Goal: Book appointment/travel/reservation

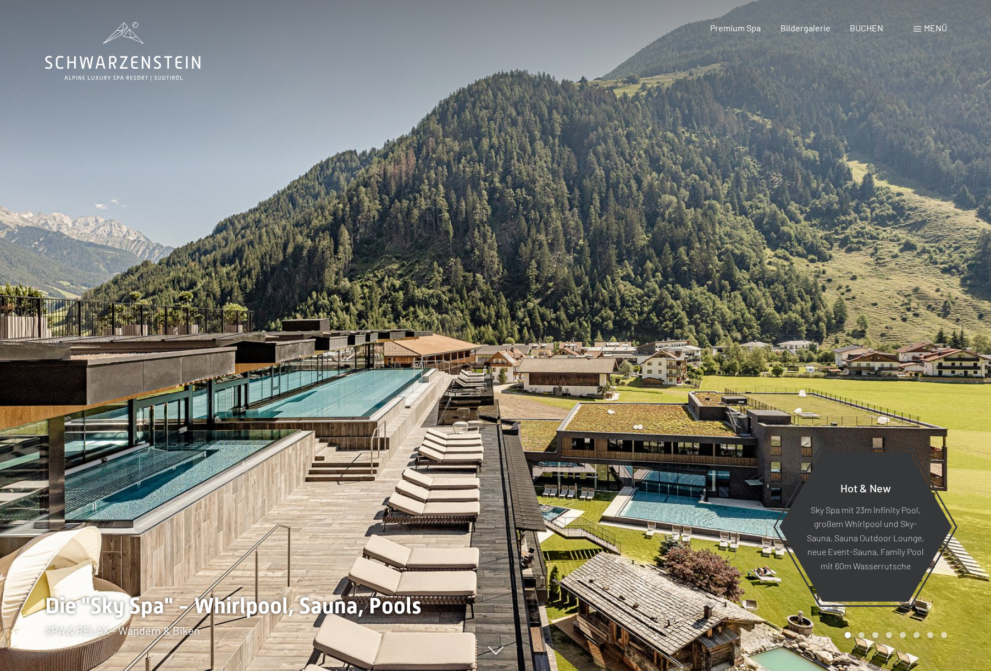
click at [862, 26] on span "BUCHEN" at bounding box center [867, 28] width 34 height 10
click at [930, 27] on span "Menü" at bounding box center [935, 28] width 23 height 10
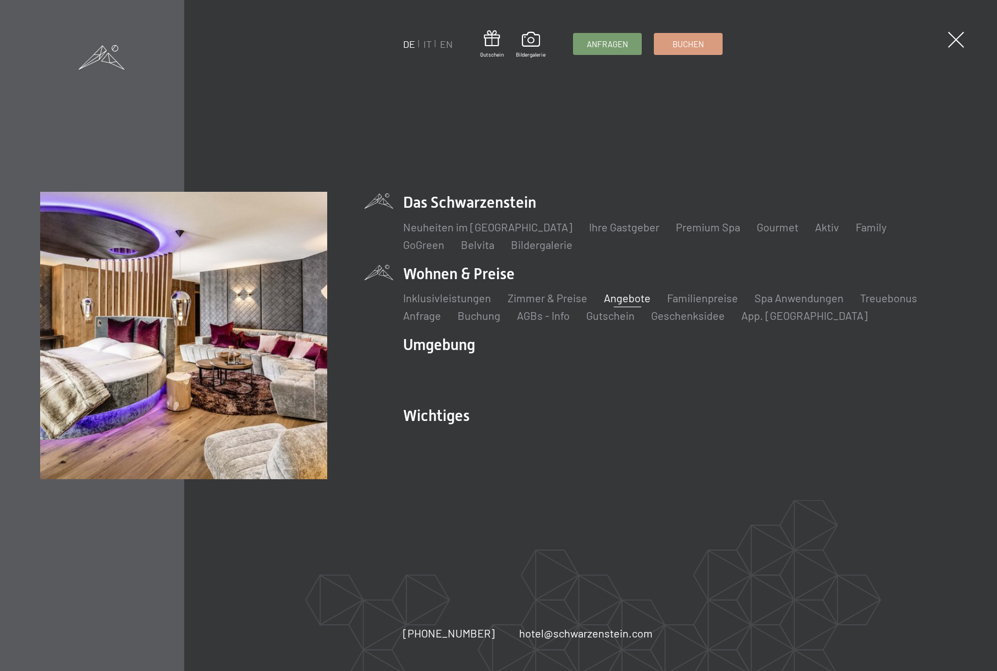
click at [628, 295] on link "Angebote" at bounding box center [627, 297] width 47 height 13
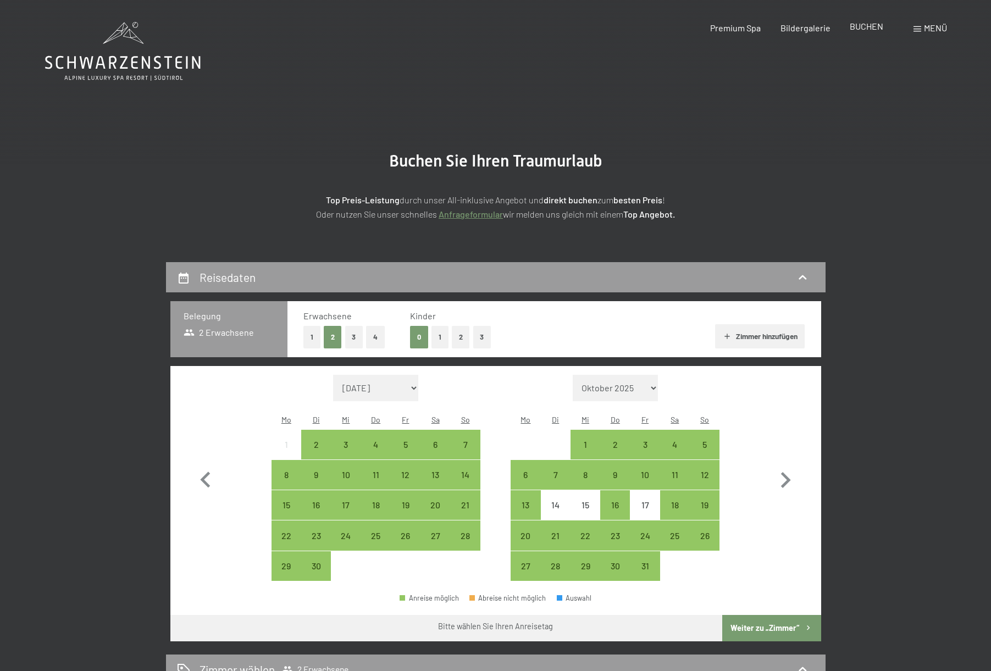
click at [865, 26] on span "BUCHEN" at bounding box center [867, 26] width 34 height 10
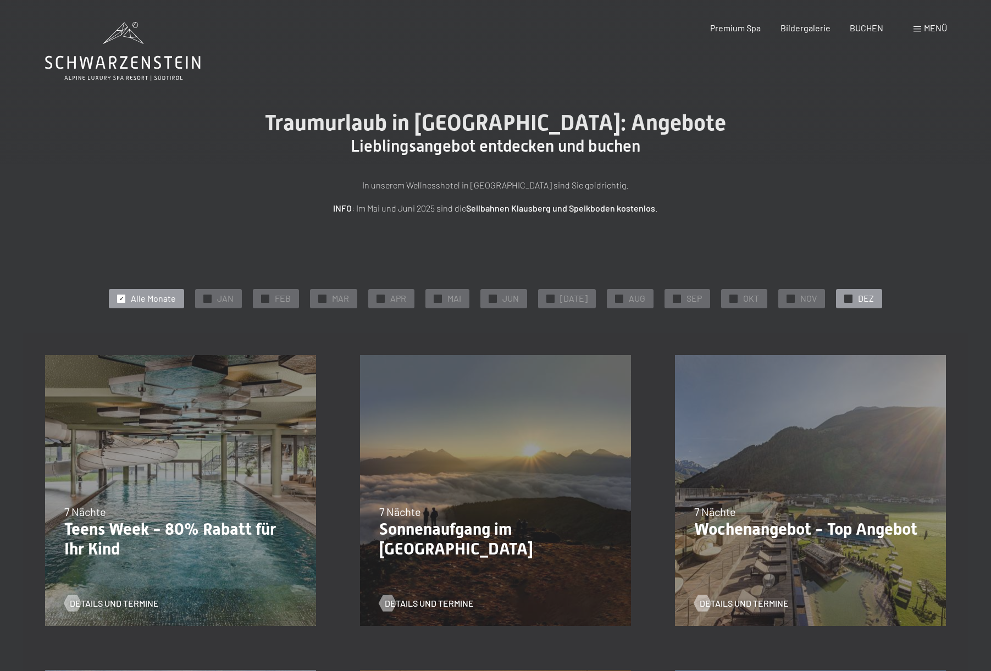
click at [858, 297] on span "DEZ" at bounding box center [866, 298] width 16 height 12
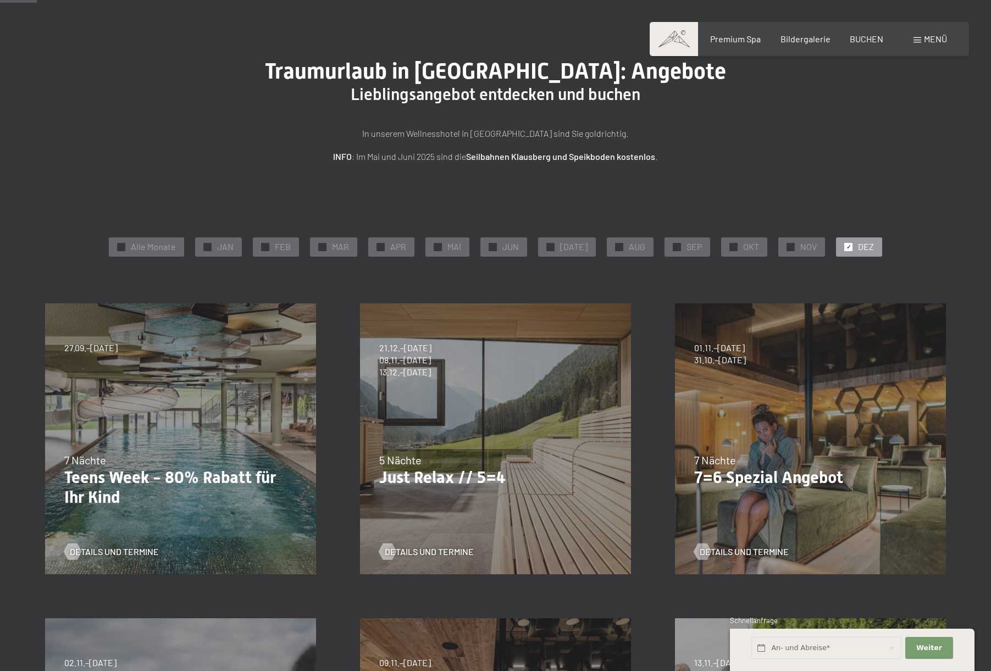
scroll to position [54, 0]
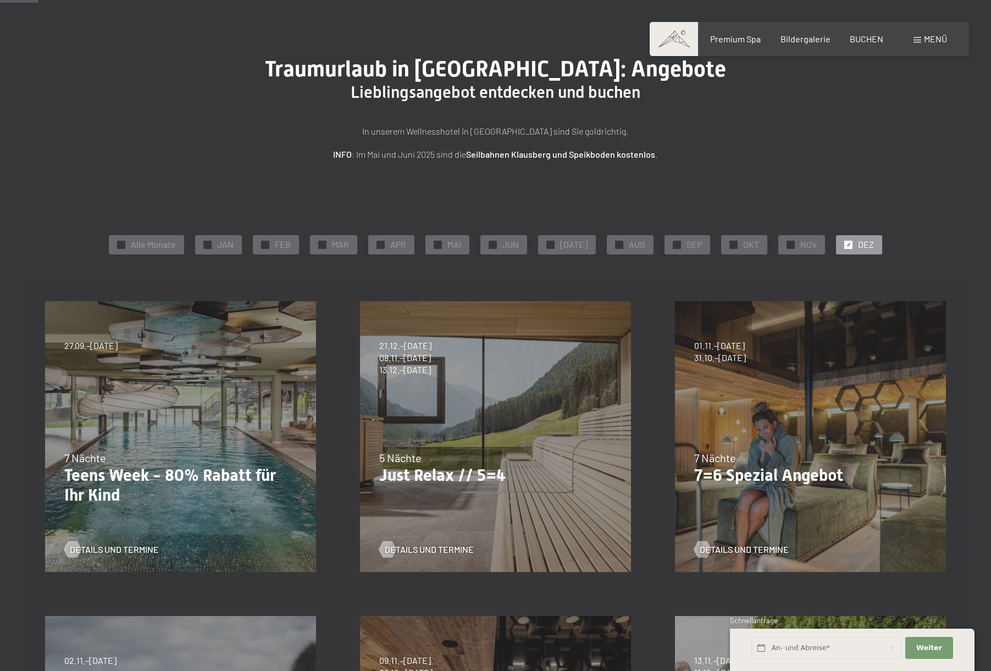
click at [496, 402] on div "07.09.–03.10.2025 21.12.–26.12.2025 11.01.–23.01.2026 08.03.–27.03.2026 08.11.–…" at bounding box center [495, 436] width 315 height 315
click at [415, 545] on span "Details und Termine" at bounding box center [440, 550] width 89 height 12
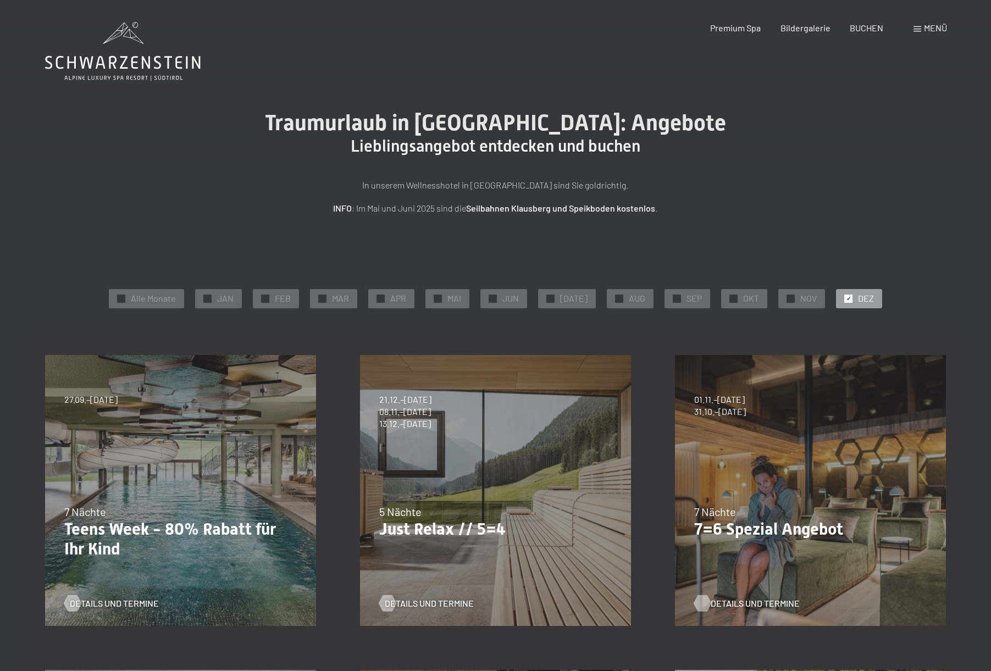
click at [751, 603] on span "Details und Termine" at bounding box center [755, 604] width 89 height 12
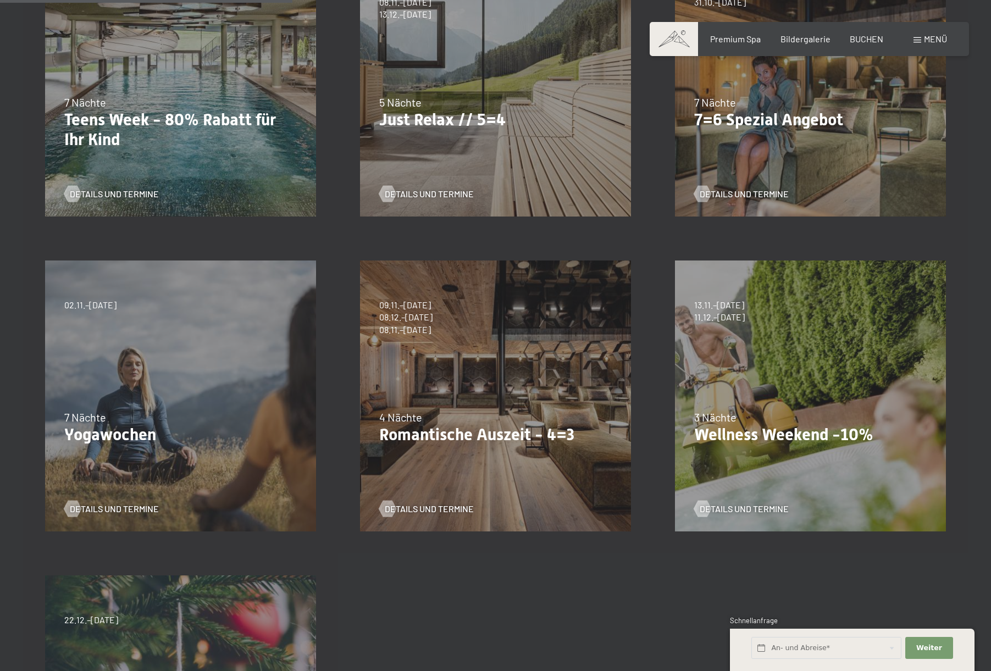
scroll to position [412, 0]
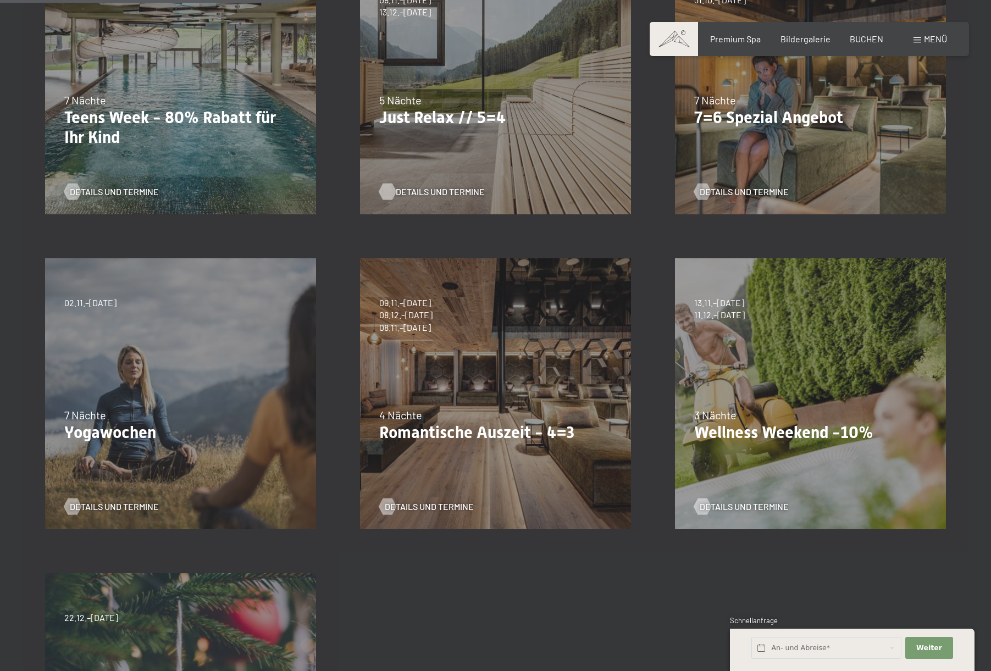
click at [408, 190] on span "Details und Termine" at bounding box center [440, 192] width 89 height 12
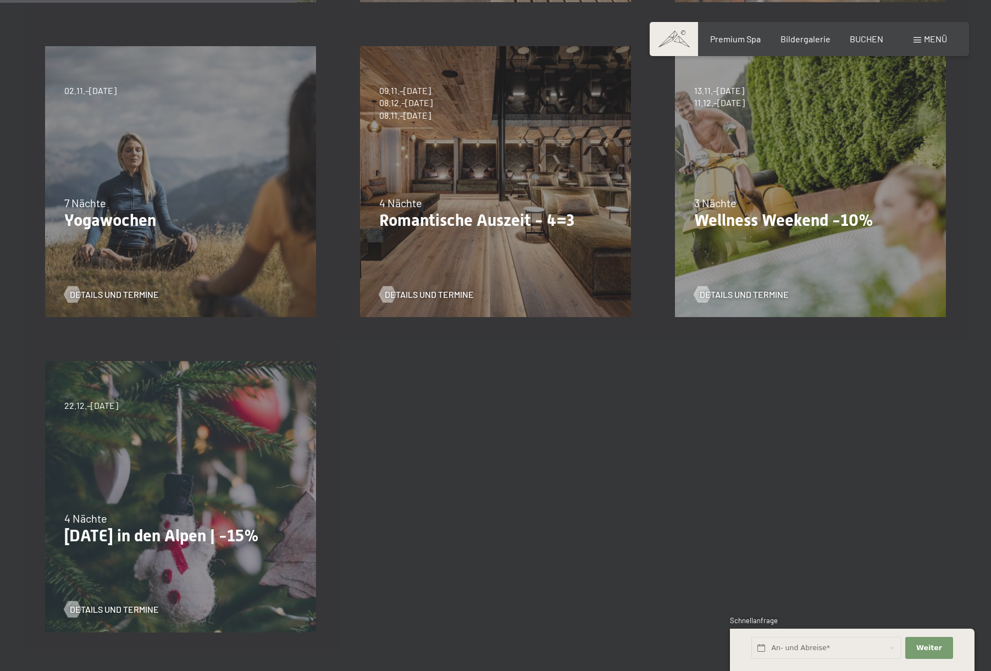
scroll to position [847, 0]
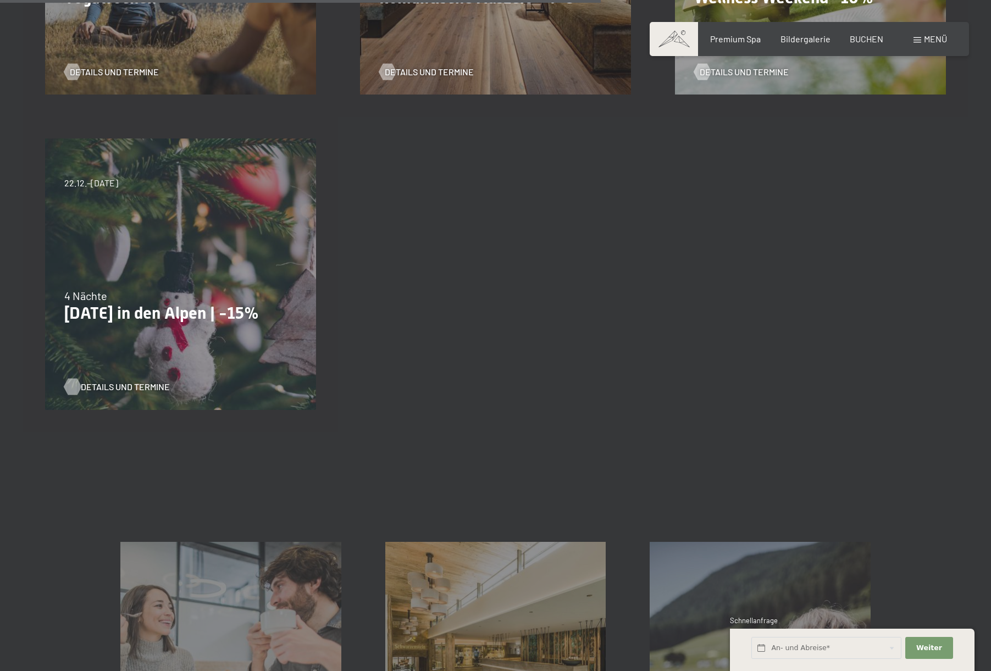
click at [123, 388] on span "Details und Termine" at bounding box center [125, 387] width 89 height 12
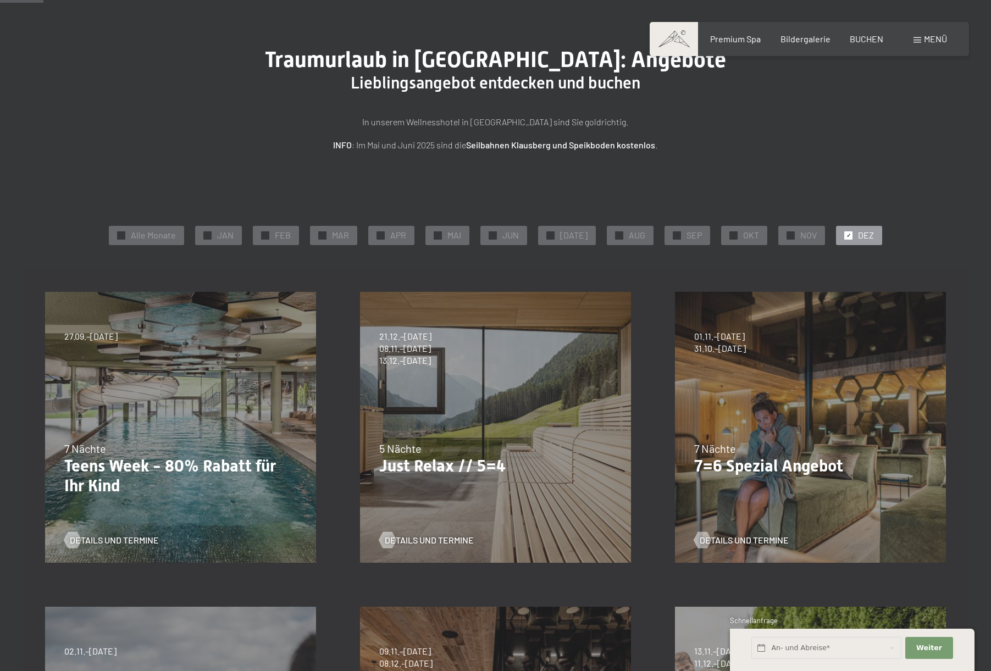
scroll to position [102, 0]
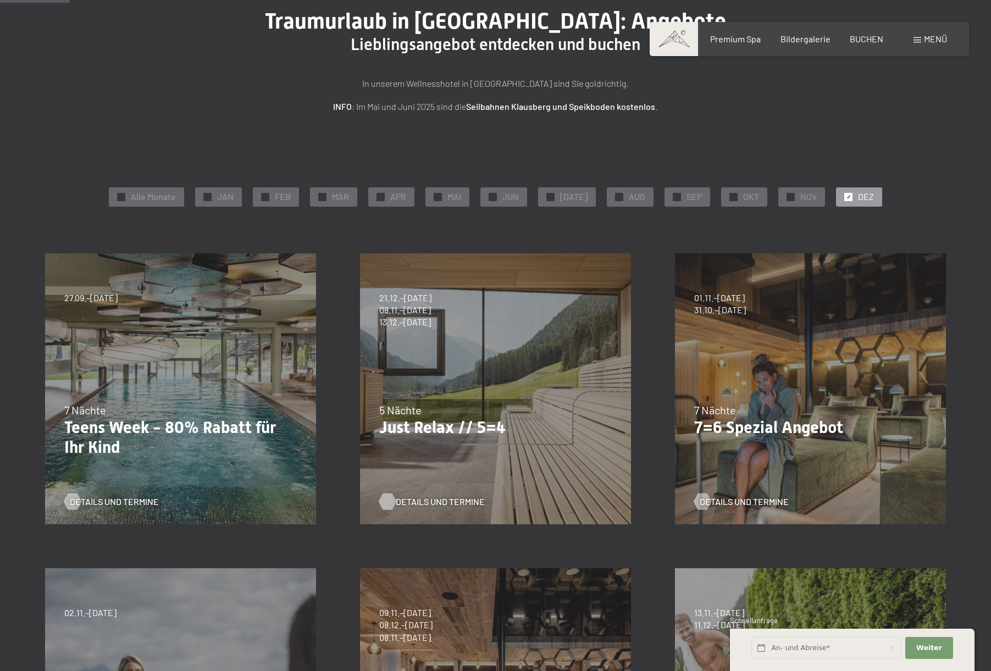
click at [424, 501] on span "Details und Termine" at bounding box center [440, 502] width 89 height 12
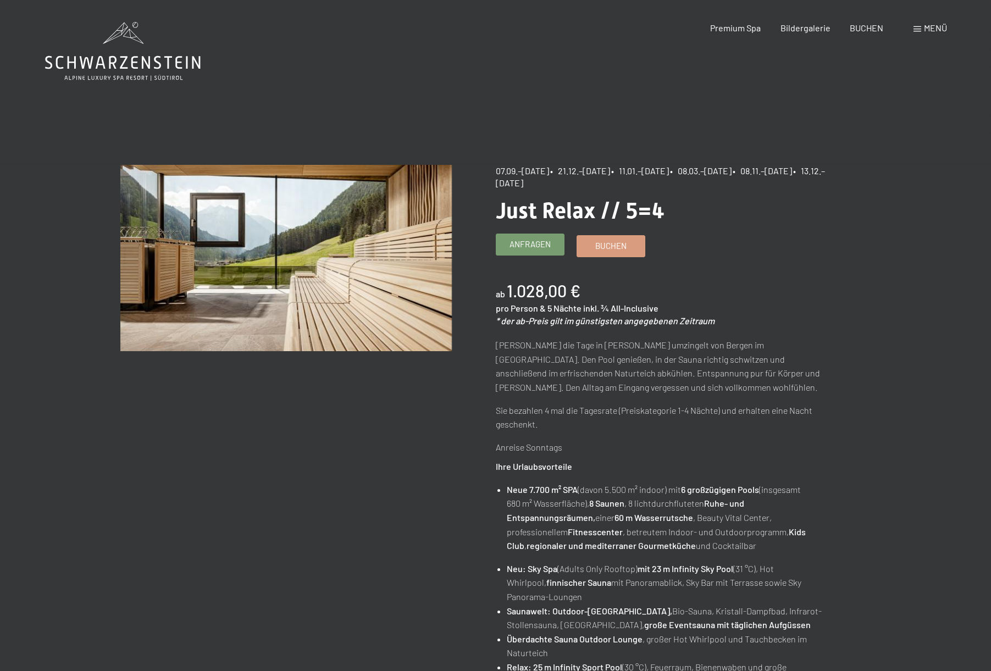
click at [521, 244] on span "Anfragen" at bounding box center [530, 245] width 41 height 12
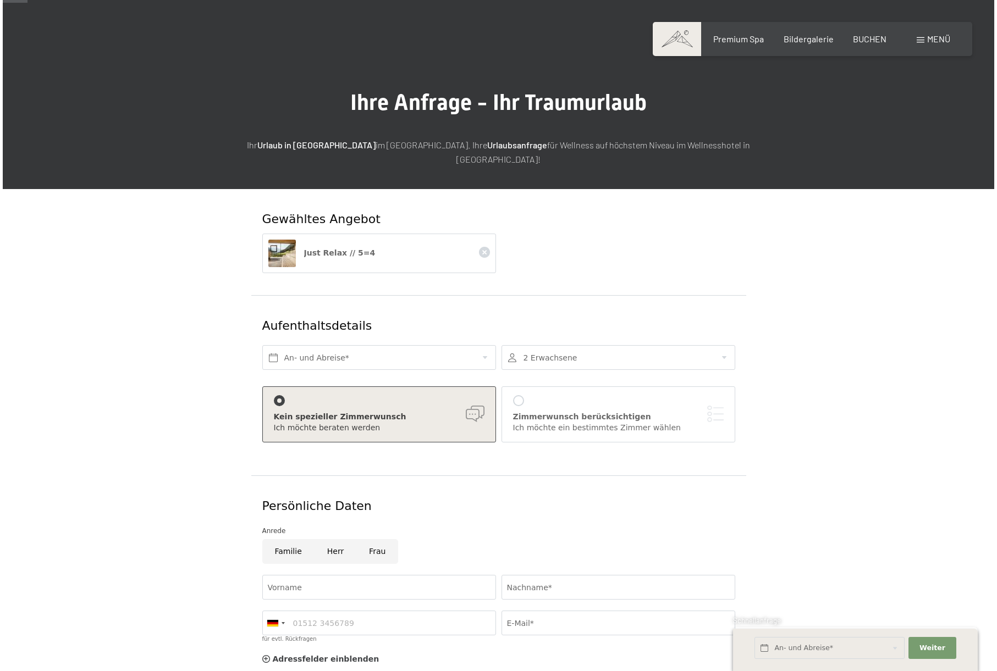
scroll to position [45, 0]
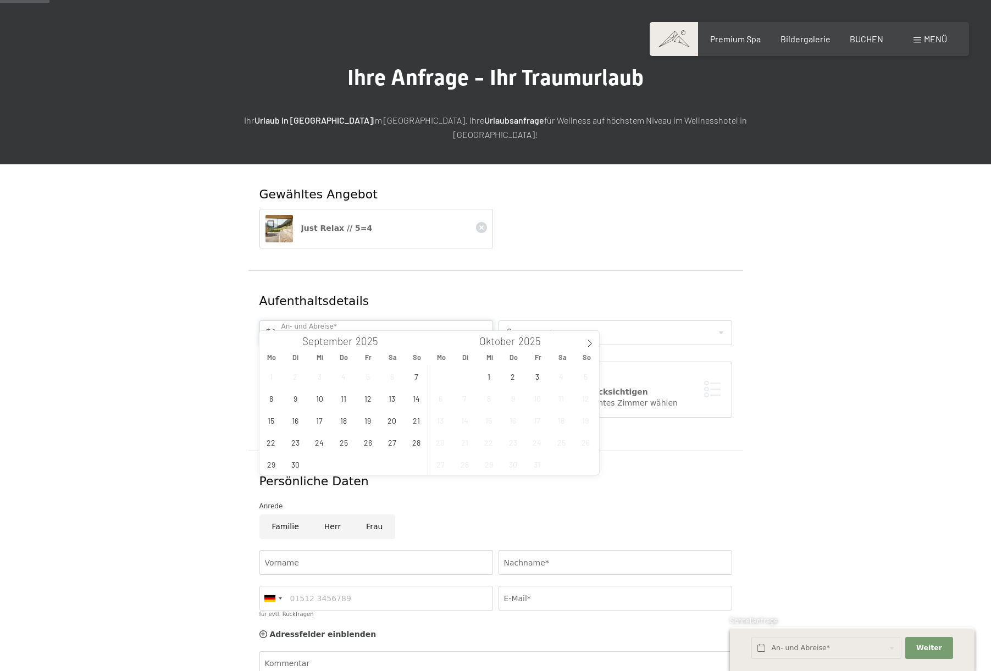
click at [482, 320] on input "text" at bounding box center [376, 332] width 234 height 25
click at [589, 343] on icon at bounding box center [590, 344] width 8 height 8
click at [589, 342] on icon at bounding box center [590, 344] width 8 height 8
click at [586, 422] on span "21" at bounding box center [585, 420] width 21 height 21
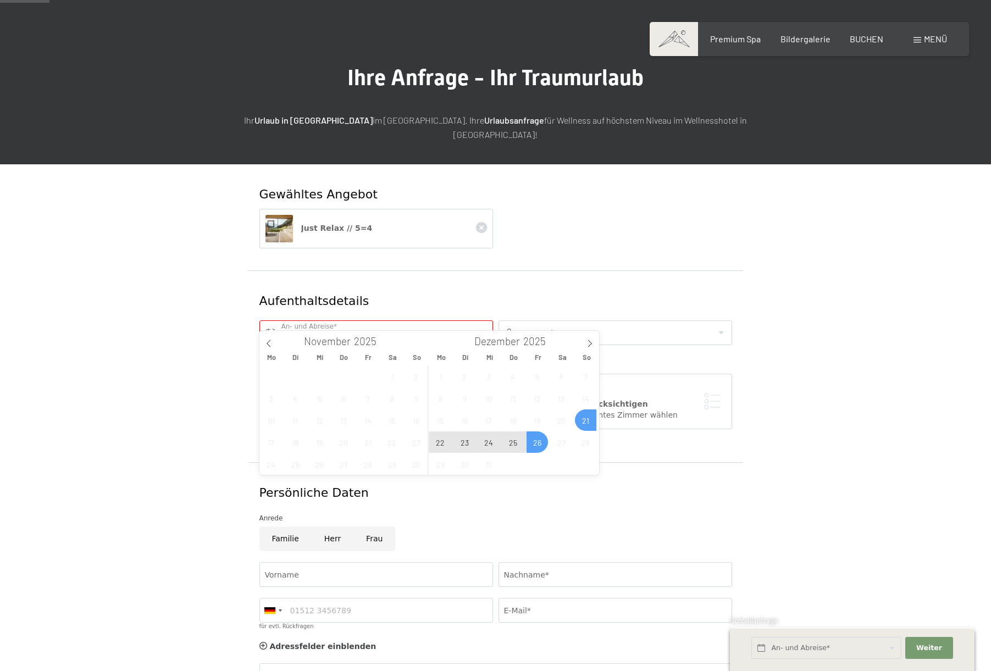
click at [539, 445] on span "26" at bounding box center [537, 442] width 21 height 21
type input "So. 21.12.2025 - Fr. 26.12.2025"
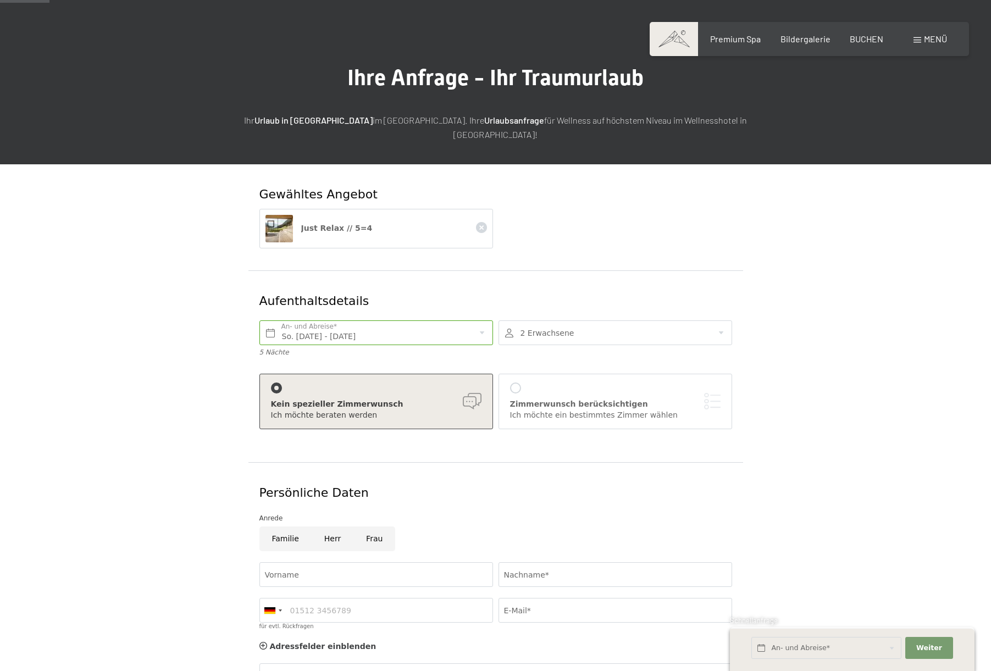
click at [721, 320] on div at bounding box center [616, 332] width 234 height 25
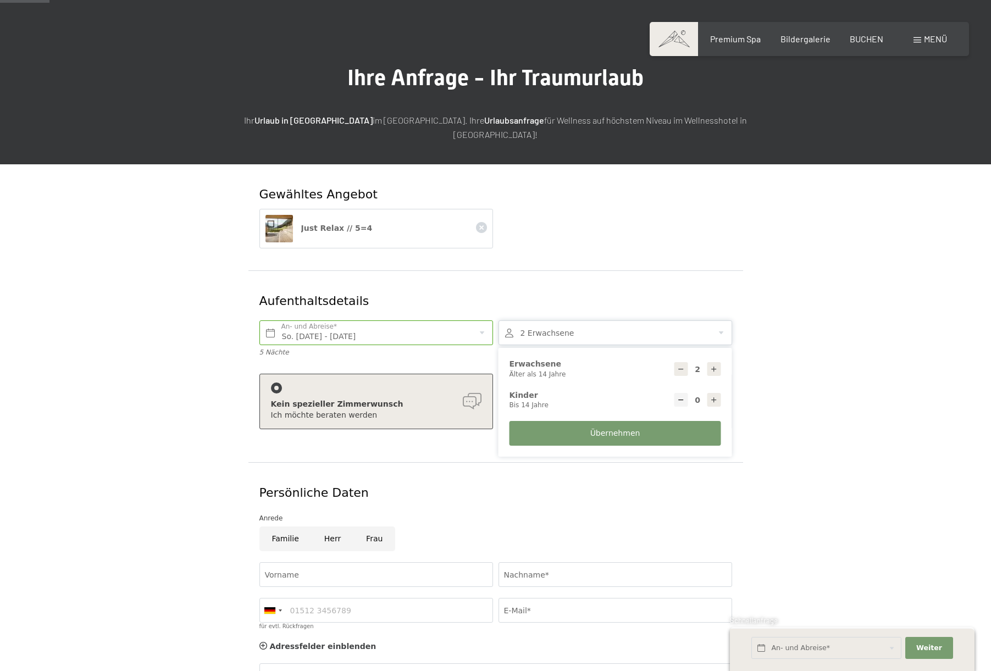
click at [713, 366] on icon at bounding box center [714, 370] width 8 height 8
type input "4"
click at [606, 428] on span "Übernehmen" at bounding box center [615, 433] width 50 height 11
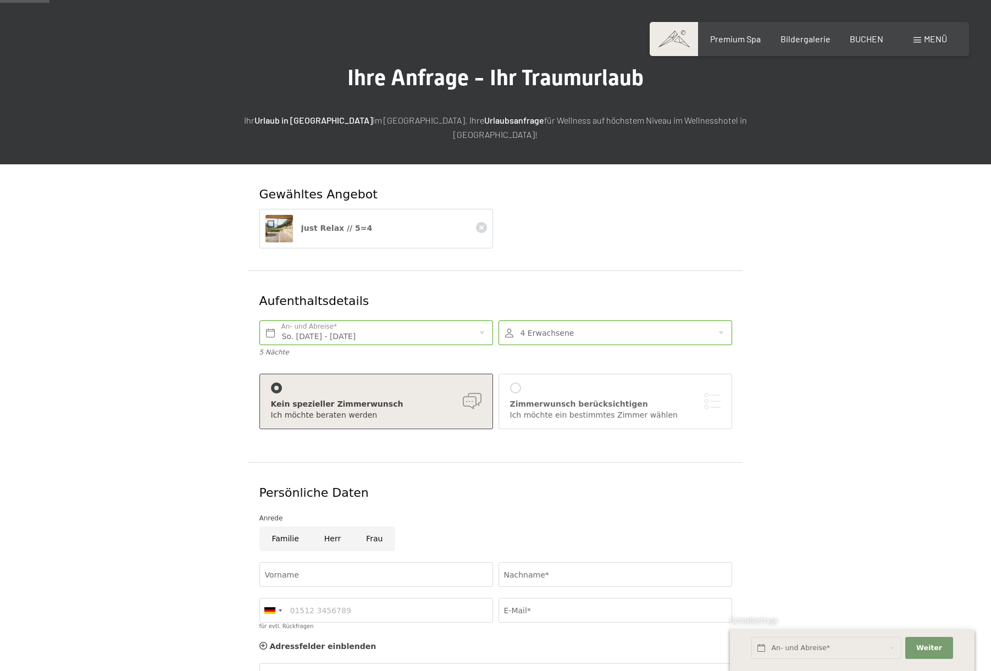
click at [514, 383] on div at bounding box center [515, 388] width 11 height 11
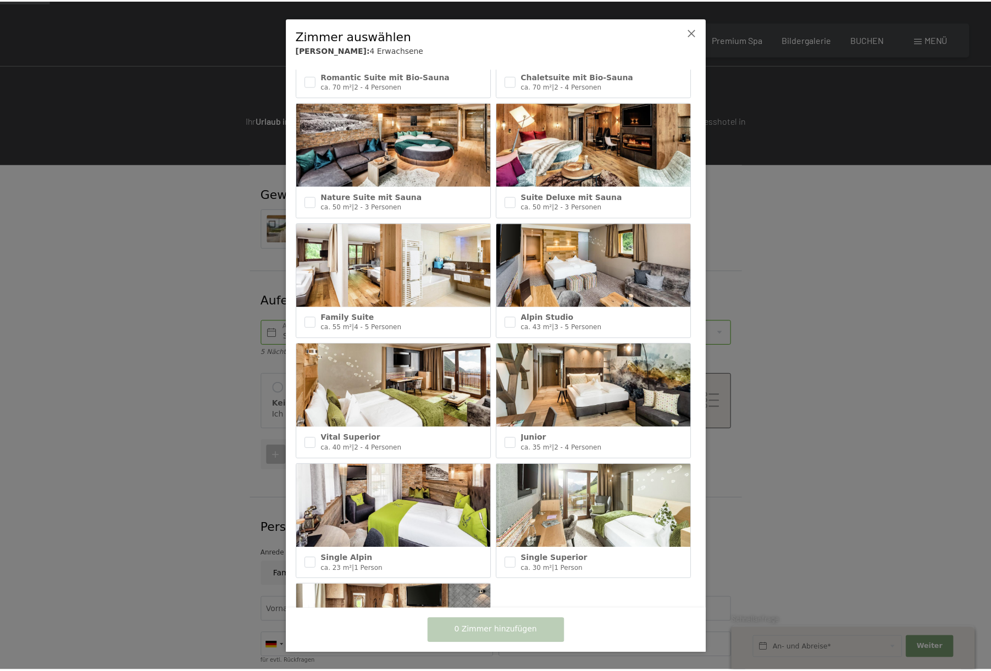
scroll to position [225, 0]
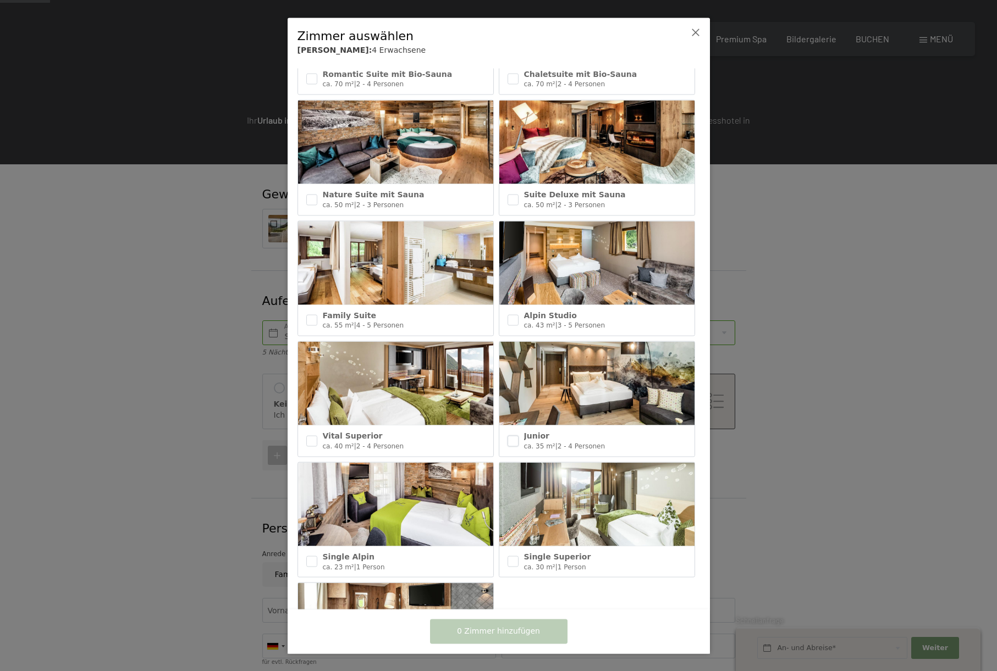
click at [510, 435] on input "checkbox" at bounding box center [512, 440] width 11 height 11
click at [479, 628] on span "1 Zimmer hinzufügen" at bounding box center [498, 631] width 83 height 11
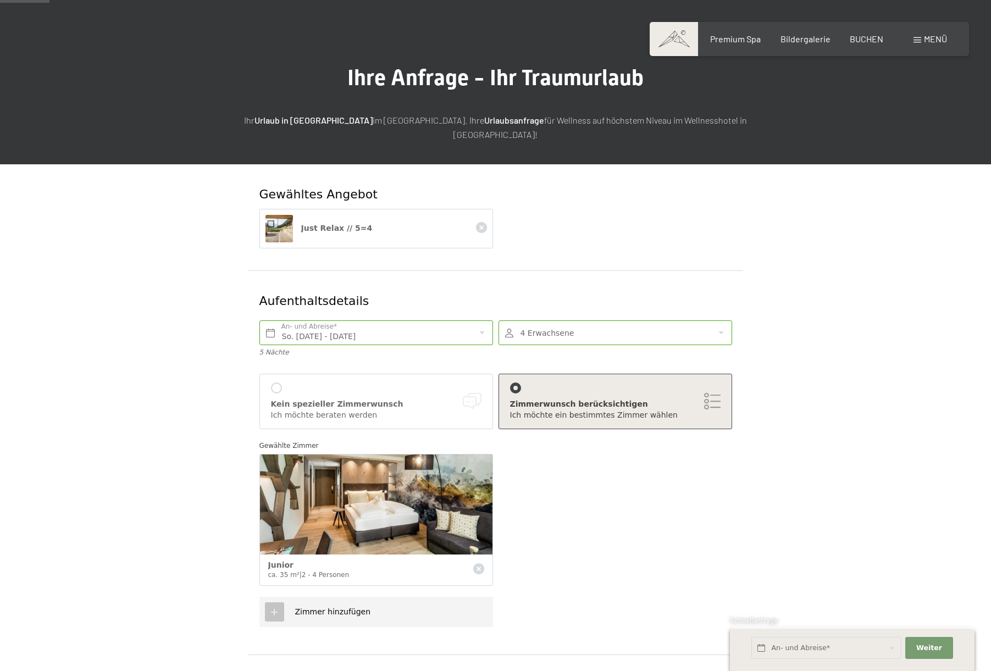
click at [368, 597] on div "Zimmer hinzufügen" at bounding box center [376, 612] width 234 height 30
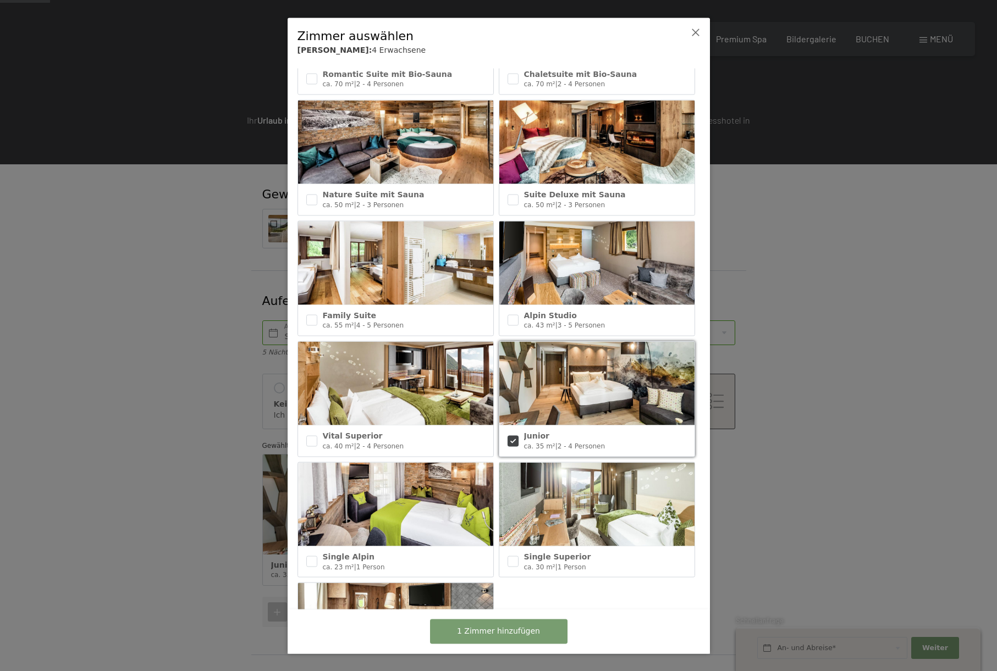
click at [511, 435] on input "checkbox" at bounding box center [512, 440] width 11 height 11
checkbox input "true"
click at [483, 633] on span "1 Zimmer hinzufügen" at bounding box center [498, 631] width 83 height 11
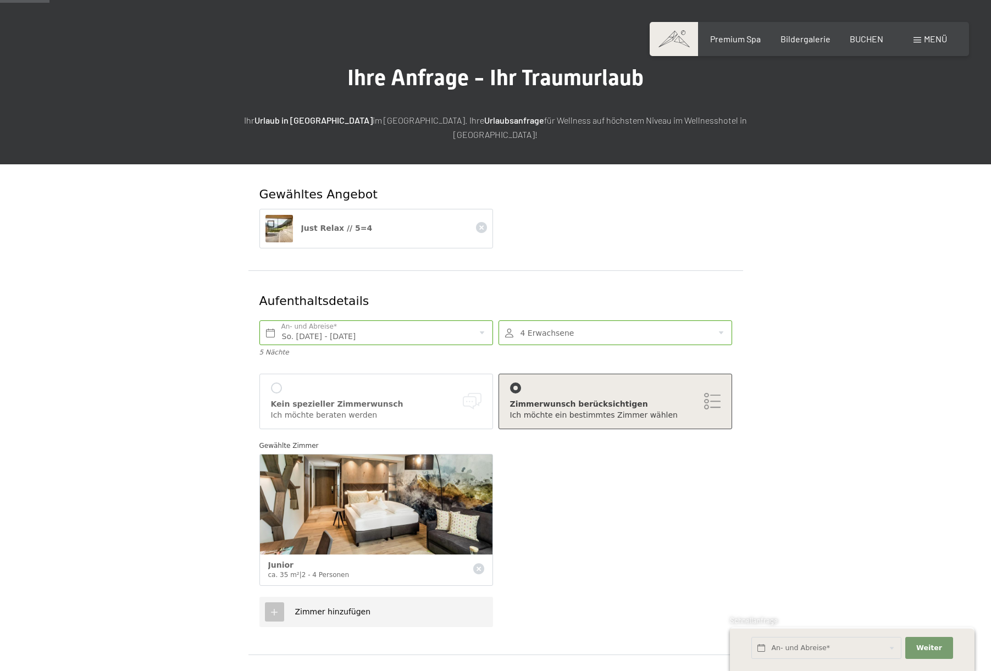
click at [273, 607] on icon at bounding box center [274, 612] width 10 height 10
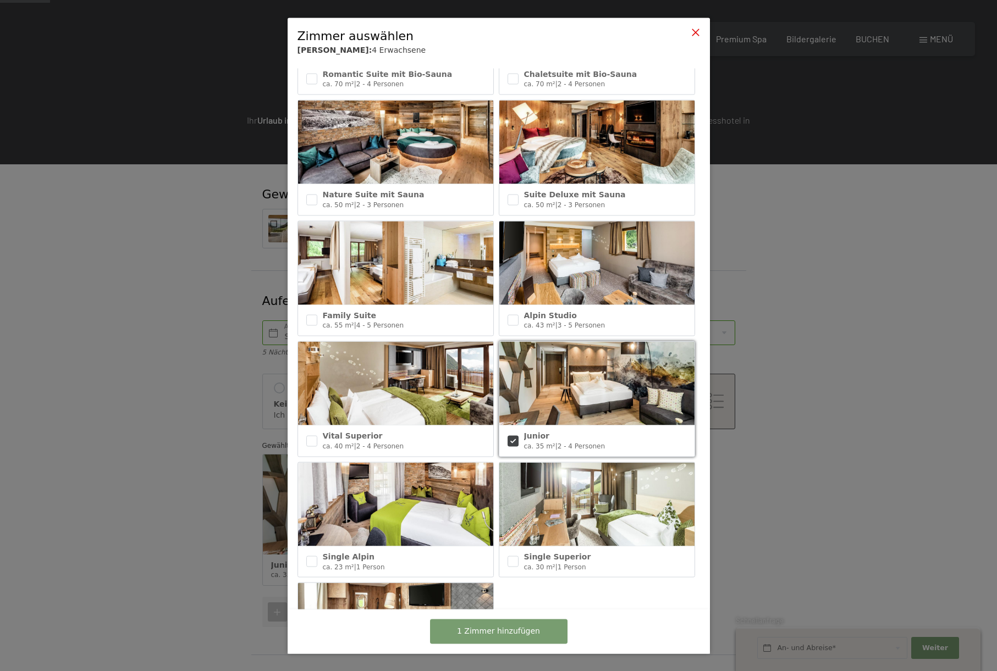
click at [697, 33] on icon at bounding box center [695, 31] width 9 height 9
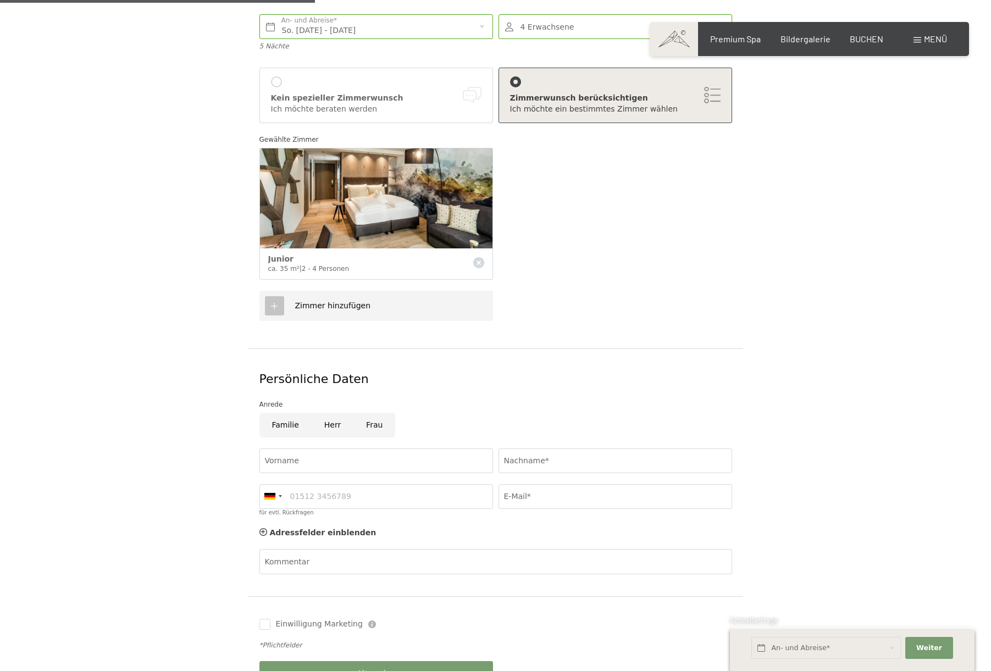
scroll to position [376, 0]
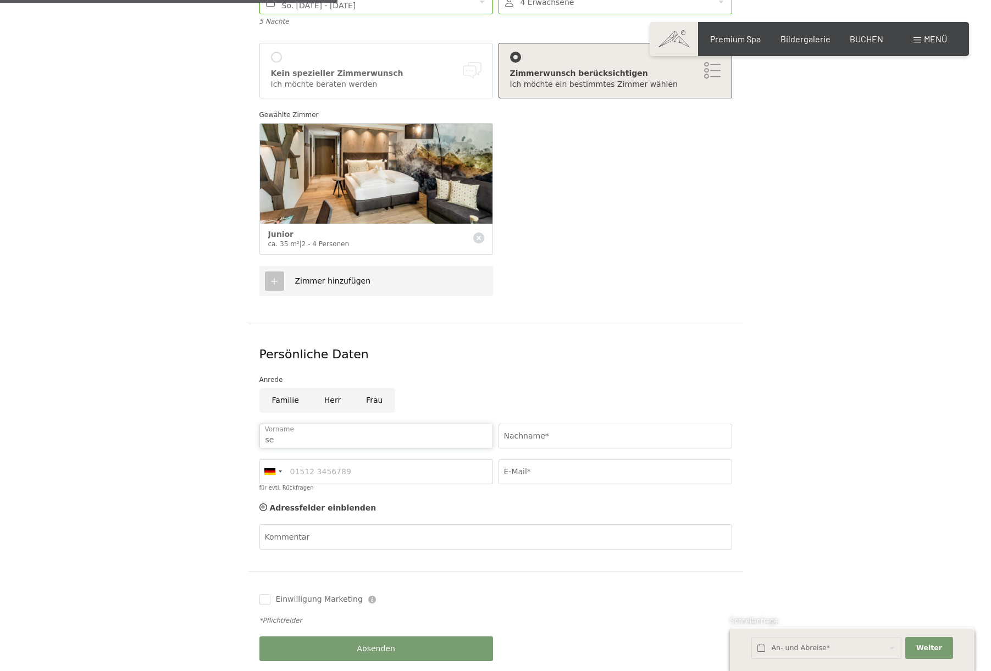
type input "s"
type input "Serafin"
type input "Campestrini"
click at [652, 388] on div "Familie Herr Frau" at bounding box center [496, 403] width 478 height 30
click at [800, 456] on form "Gewähltes Angebot Just Relax // 5=4 Aufenthaltsdetails So. 21.12.2025 - Fr. 26.…" at bounding box center [495, 258] width 750 height 850
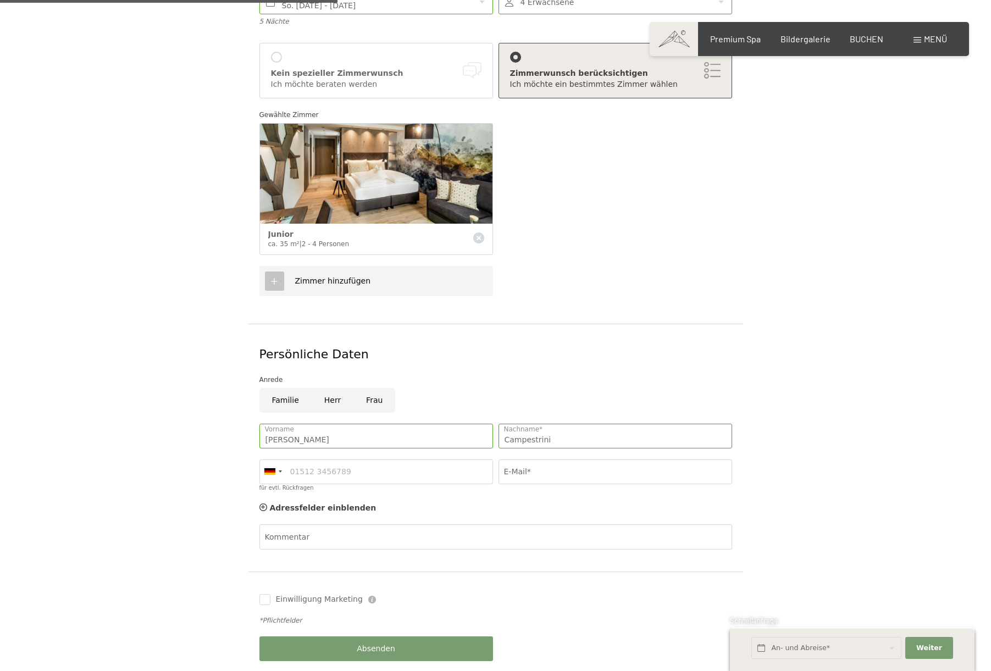
click at [444, 454] on div "Serafin Vorname" at bounding box center [376, 475] width 239 height 43
type input "+420602556065"
click at [0, 0] on button "Übernehmen" at bounding box center [0, 0] width 0 height 0
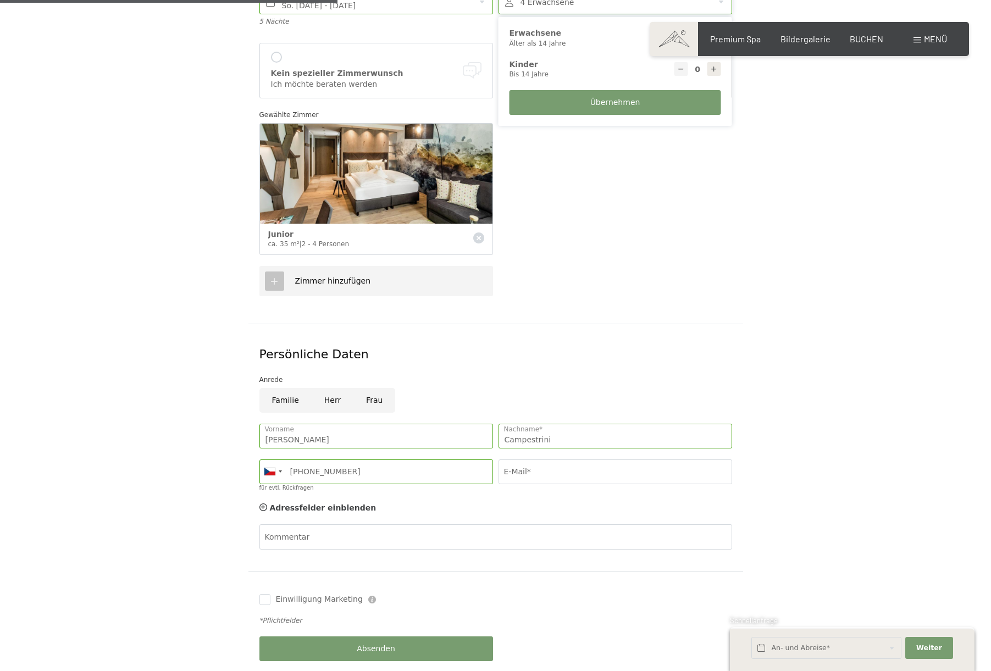
click at [496, 497] on div "Adressfelder einblenden Adressfelder ausblenden" at bounding box center [496, 508] width 478 height 22
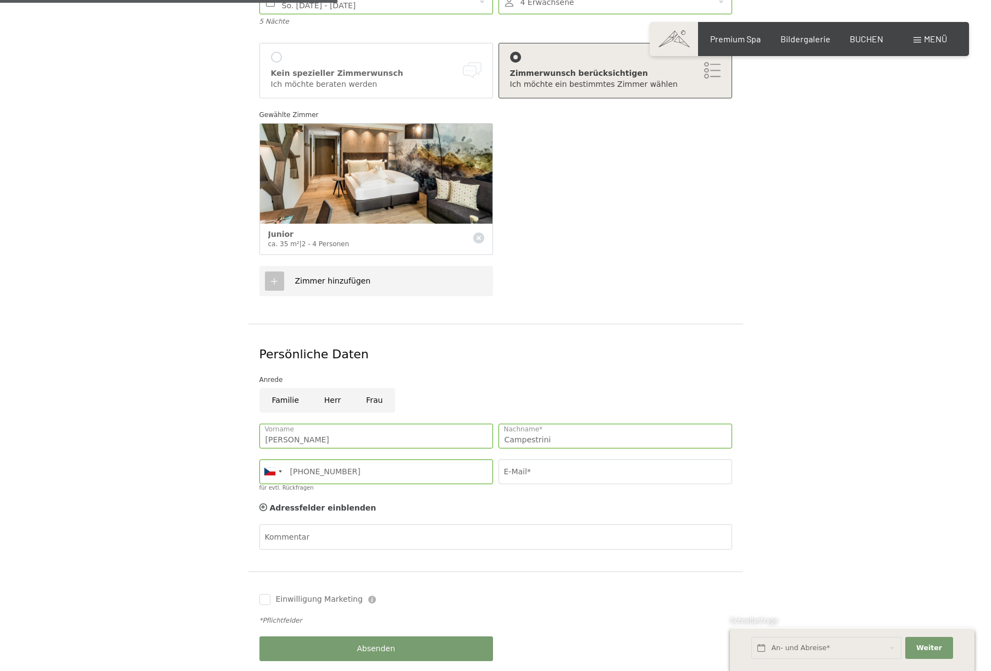
click at [198, 440] on form "Gewähltes Angebot Just Relax // 5=4 Aufenthaltsdetails So. 21.12.2025 - Fr. 26.…" at bounding box center [495, 258] width 750 height 850
type input "serafin"
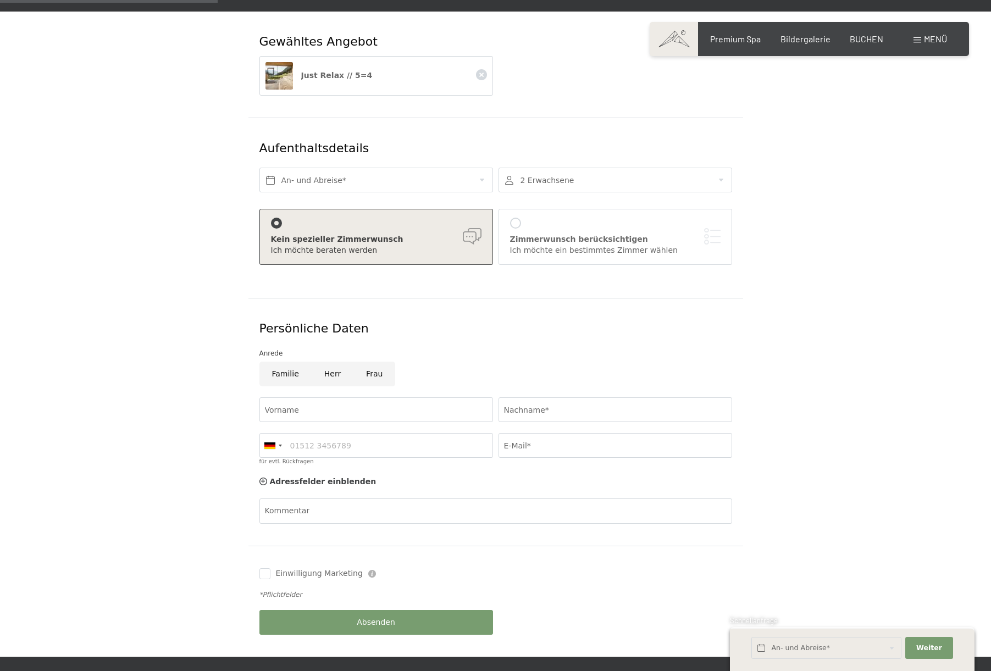
scroll to position [214, 0]
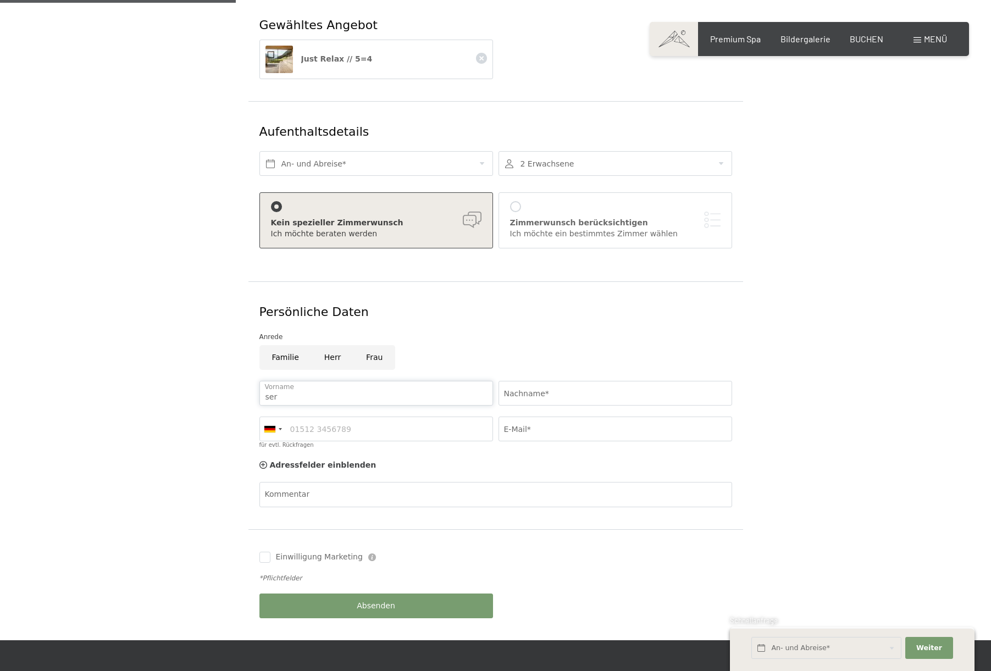
type input "ser"
click at [458, 304] on div "Persönliche Daten" at bounding box center [495, 312] width 473 height 17
click at [323, 345] on input "Herr" at bounding box center [333, 357] width 42 height 25
radio input "true"
click at [282, 381] on input "ser" at bounding box center [376, 393] width 234 height 25
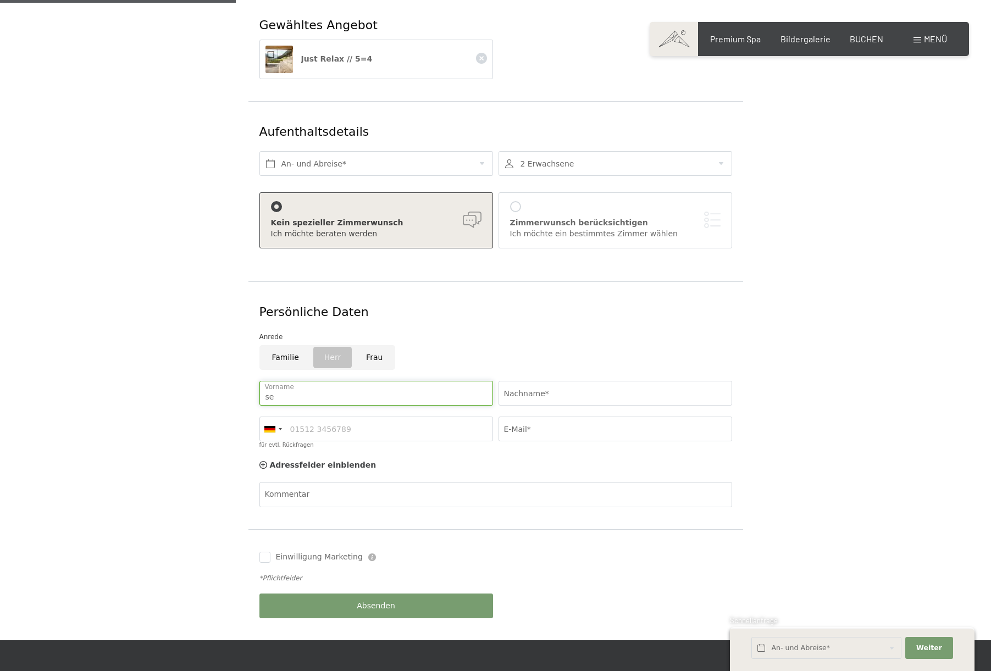
type input "s"
type input "Serafin"
type input "Campestrini"
type input "+420602556065"
type input "serafin@seca.at"
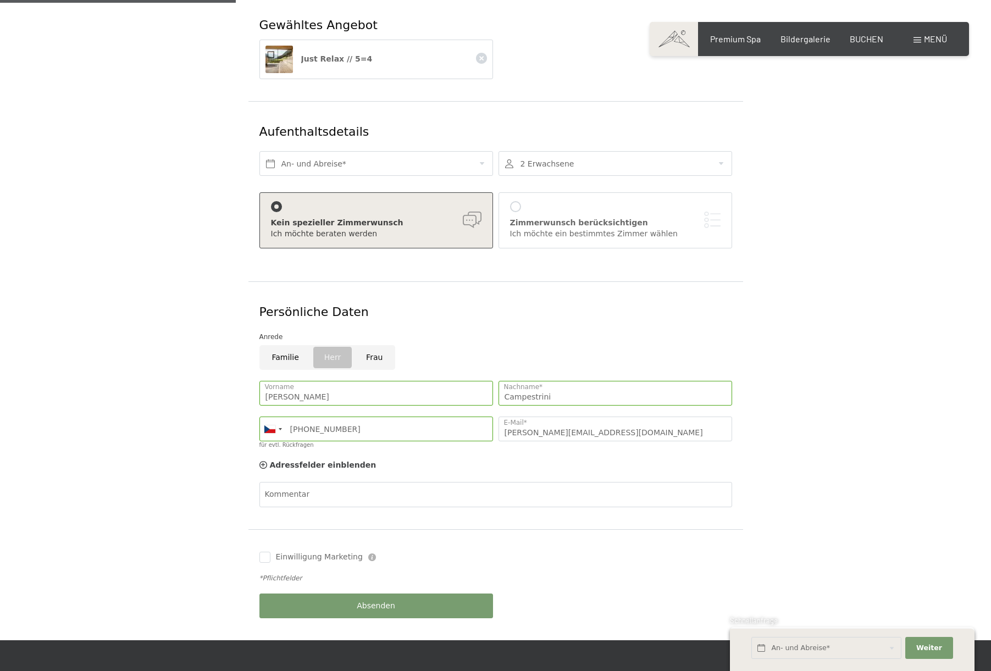
click at [614, 455] on div "Adressfelder einblenden Adressfelder ausblenden" at bounding box center [496, 466] width 478 height 22
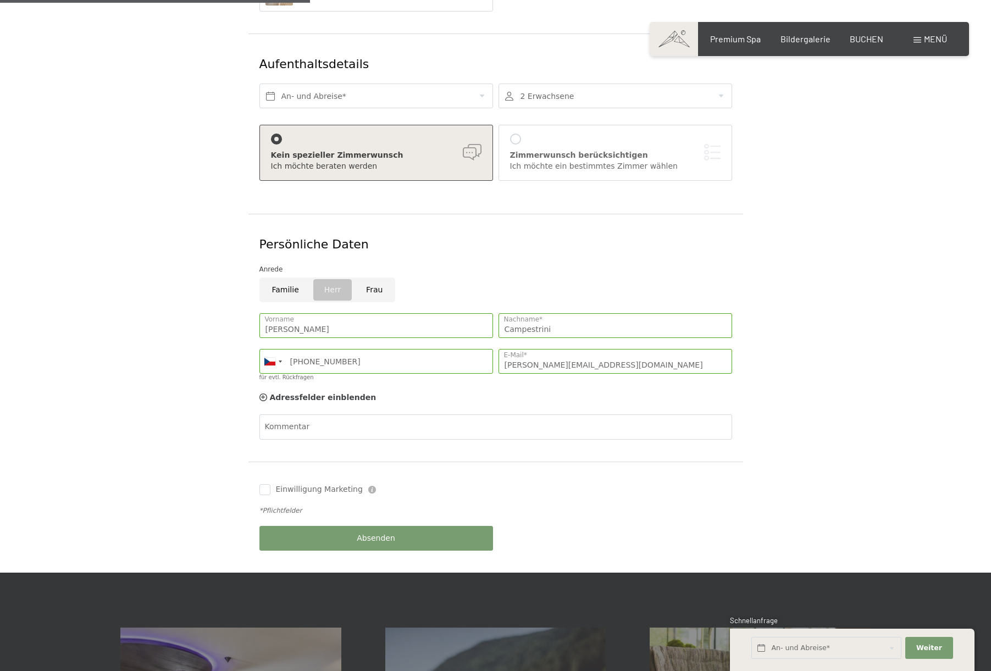
scroll to position [302, 0]
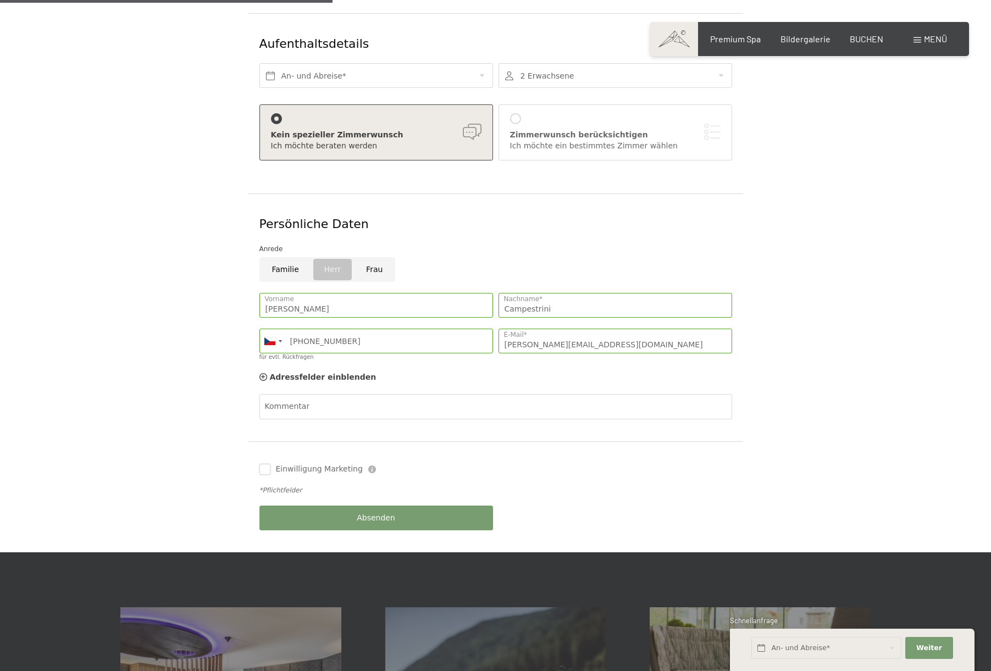
click at [265, 464] on input "Einwilligung Marketing" at bounding box center [264, 469] width 11 height 11
checkbox input "true"
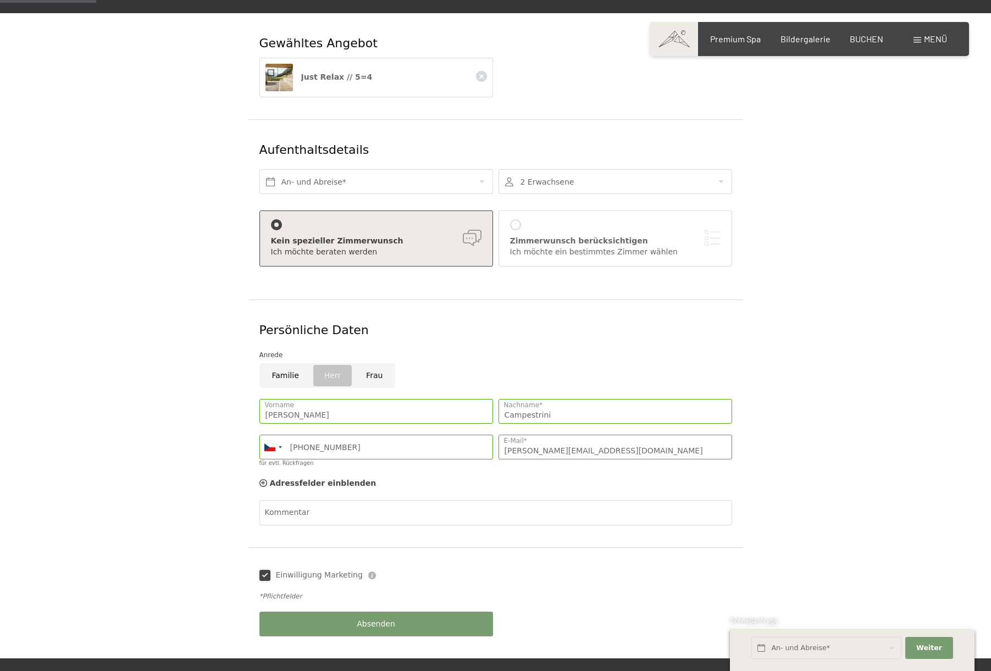
scroll to position [92, 0]
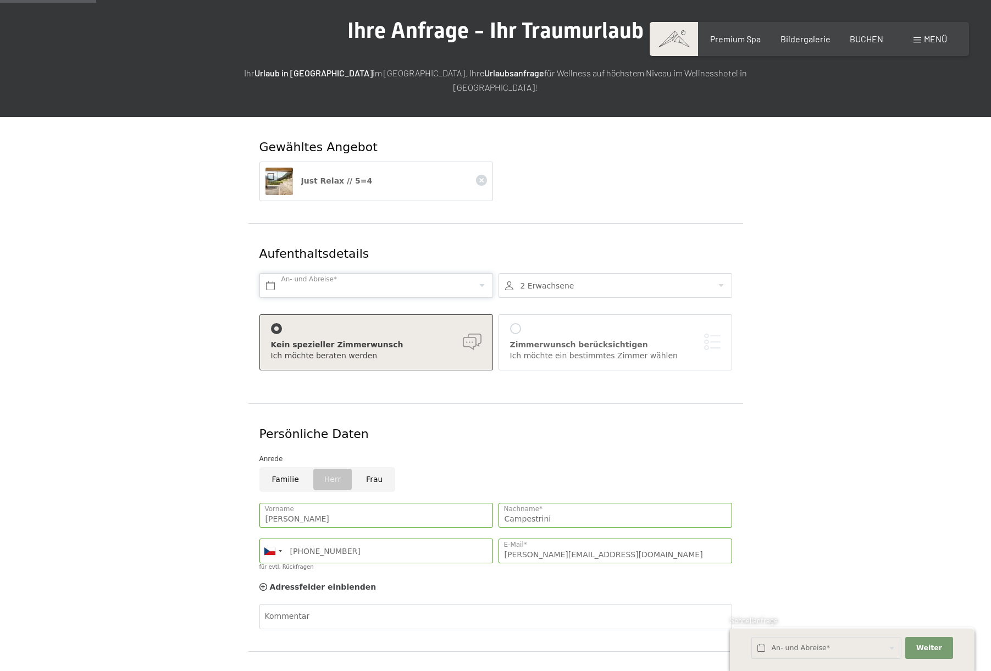
click at [483, 273] on input "text" at bounding box center [376, 285] width 234 height 25
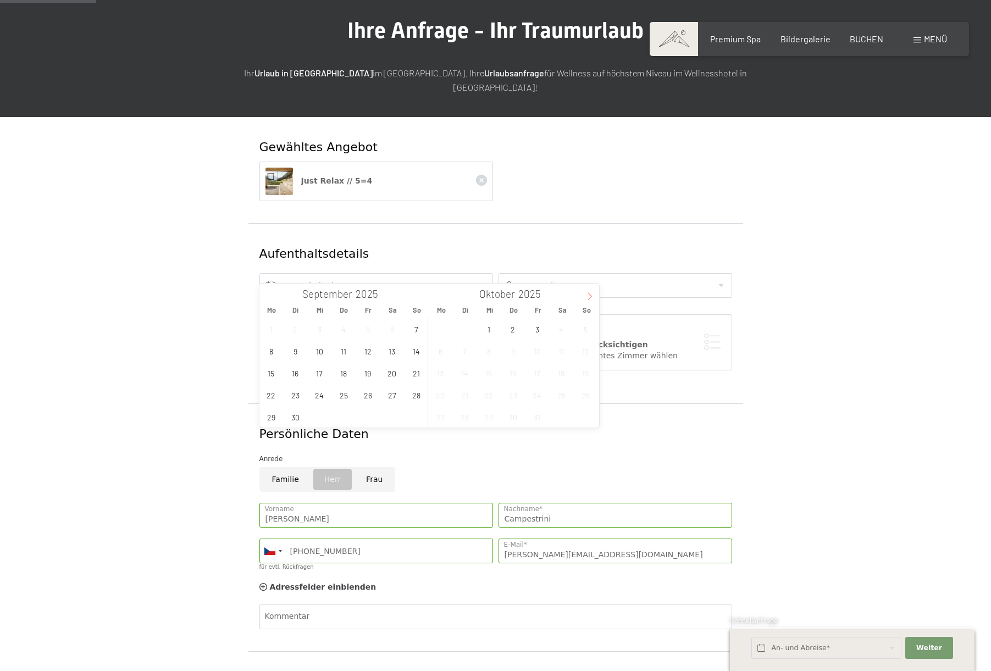
click at [590, 293] on icon at bounding box center [590, 296] width 8 height 8
click at [589, 293] on icon at bounding box center [590, 296] width 8 height 8
click at [585, 368] on span "21" at bounding box center [585, 372] width 21 height 21
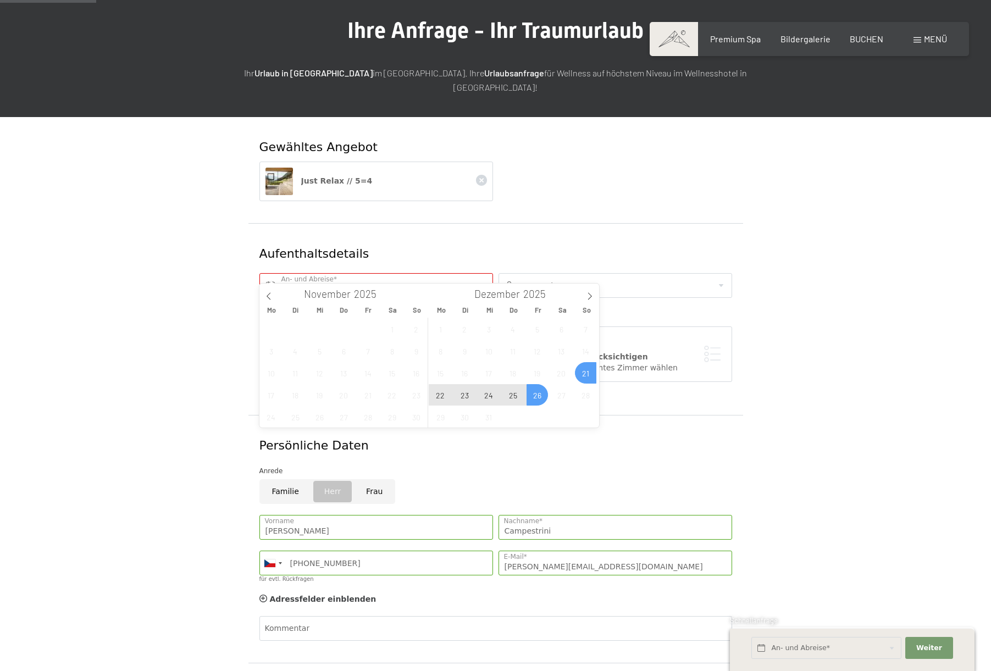
click at [536, 392] on span "26" at bounding box center [537, 394] width 21 height 21
type input "So. 21.12.2025 - Fr. 26.12.2025"
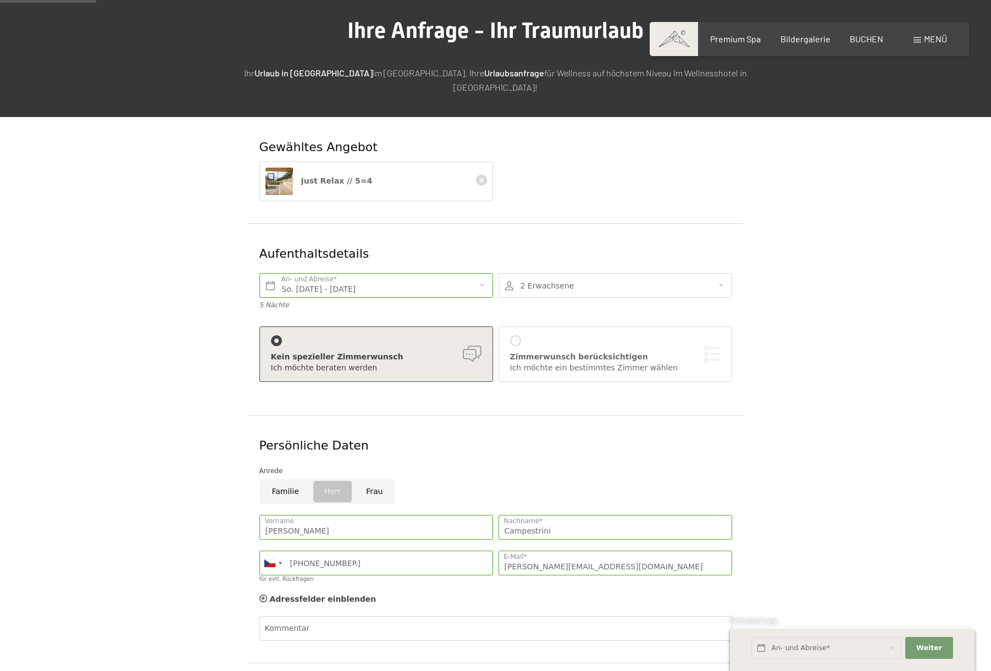
click at [790, 309] on form "Gewähltes Angebot Just Relax // 5=4 Aufenthaltsdetails So. 21.12.2025 - Fr. 26.…" at bounding box center [495, 445] width 750 height 657
click at [721, 273] on div at bounding box center [616, 285] width 234 height 25
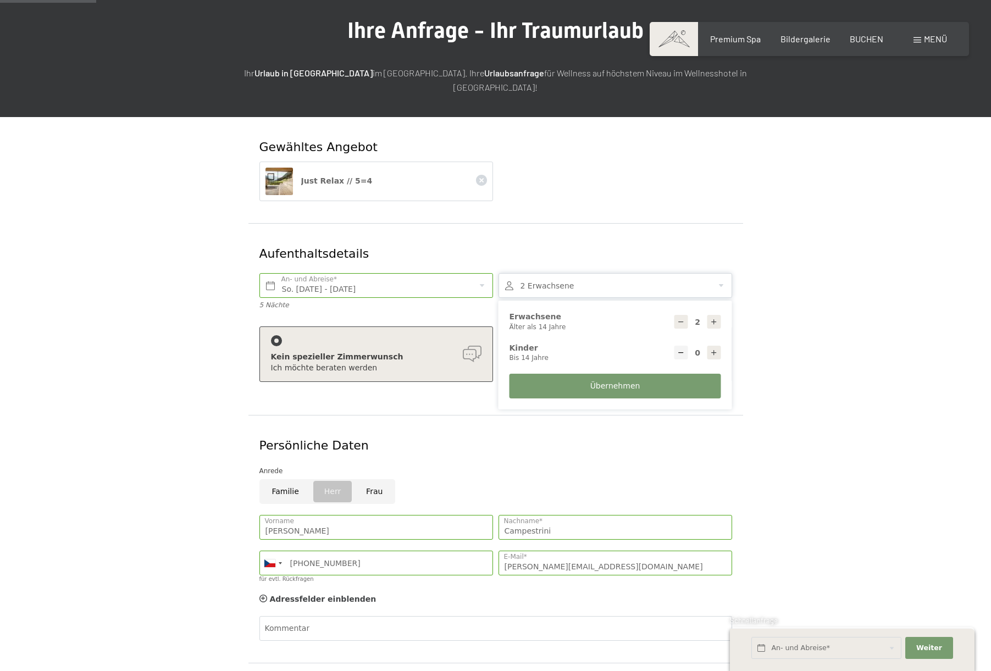
click at [711, 318] on icon at bounding box center [714, 322] width 8 height 8
type input "4"
click at [616, 381] on span "Übernehmen" at bounding box center [615, 386] width 50 height 11
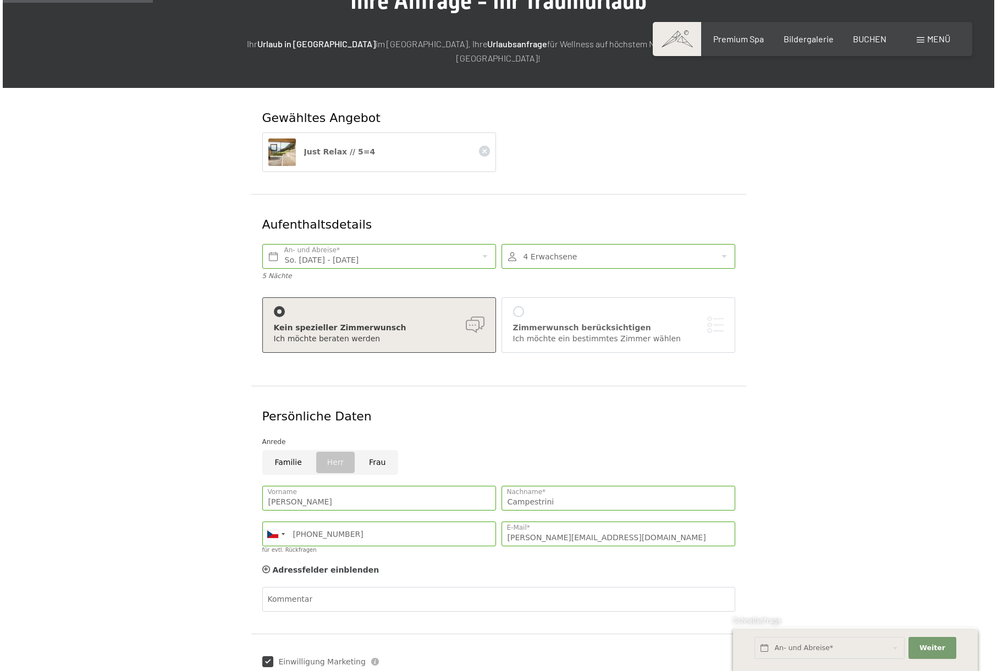
scroll to position [146, 0]
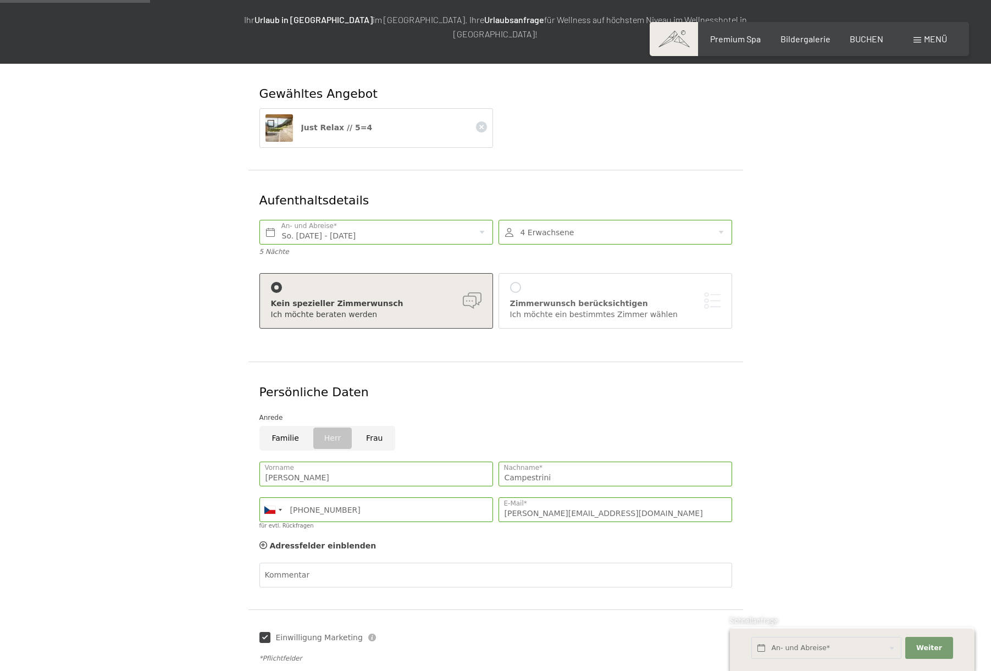
click at [516, 282] on div at bounding box center [515, 287] width 11 height 11
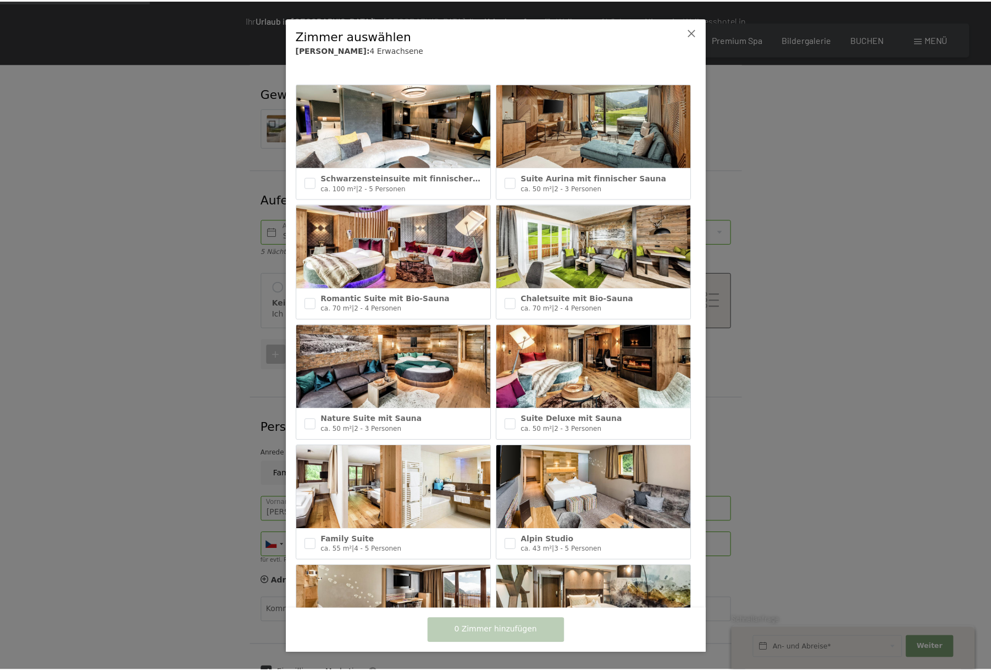
scroll to position [156, 0]
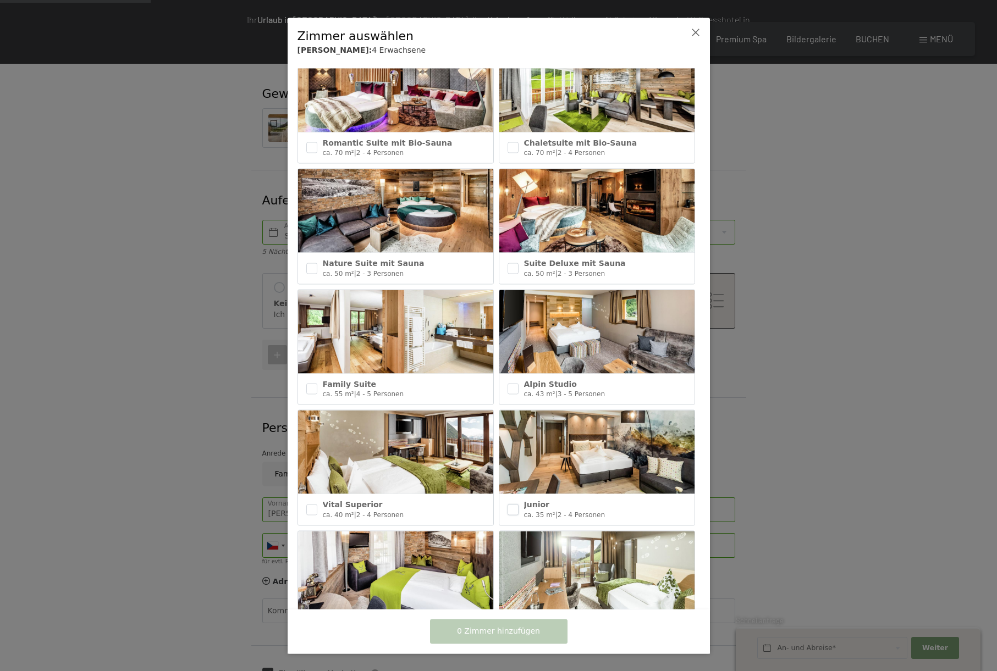
click at [513, 504] on input "checkbox" at bounding box center [512, 509] width 11 height 11
checkbox input "true"
click at [496, 632] on span "1 Zimmer hinzufügen" at bounding box center [498, 631] width 83 height 11
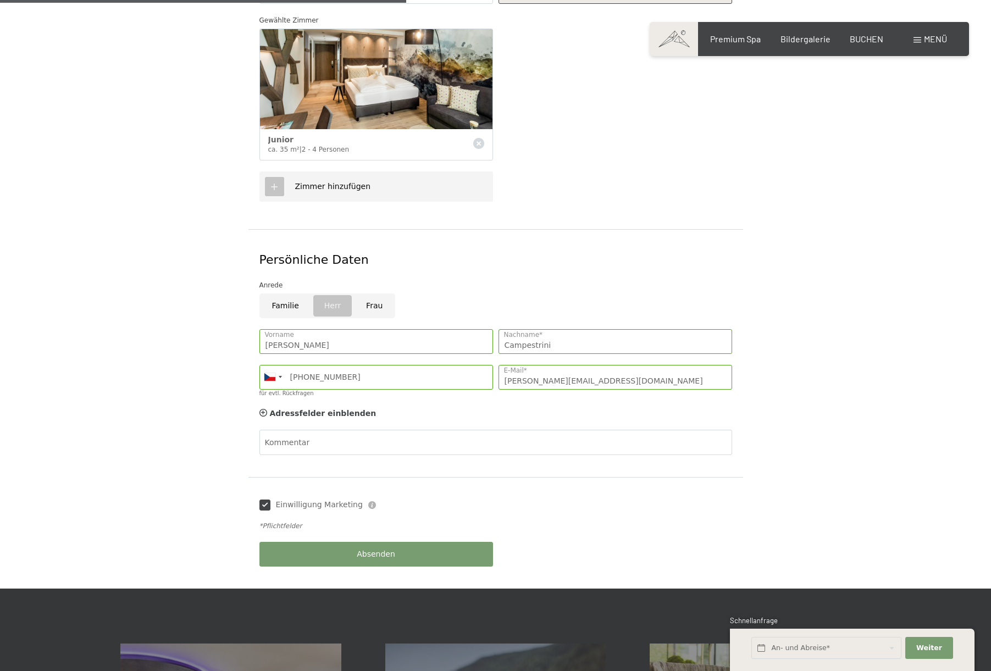
scroll to position [491, 0]
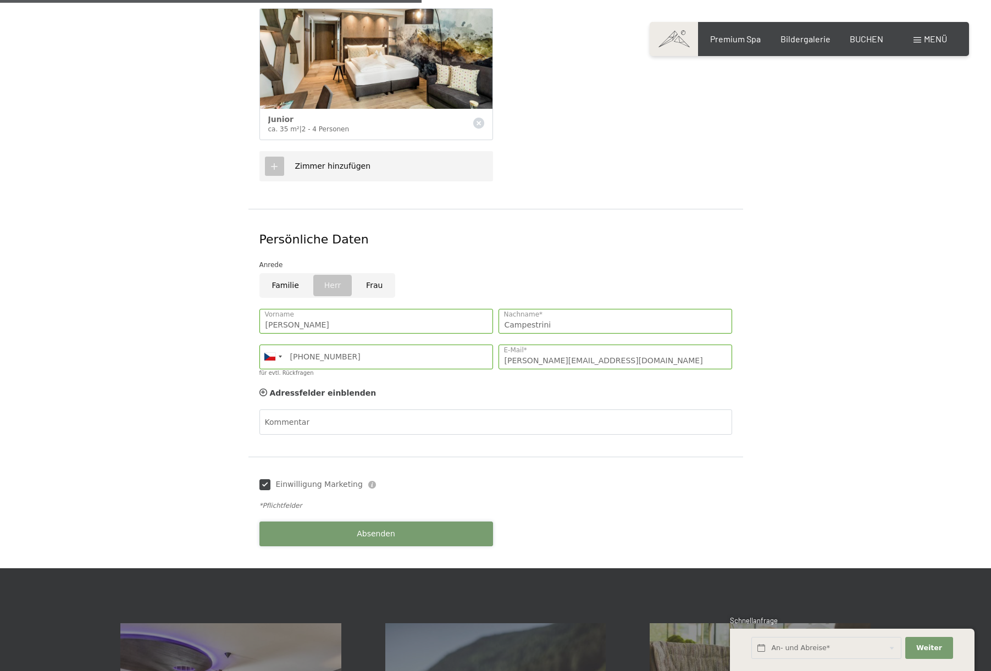
click at [388, 529] on span "Absenden" at bounding box center [376, 534] width 38 height 11
